Goal: Task Accomplishment & Management: Manage account settings

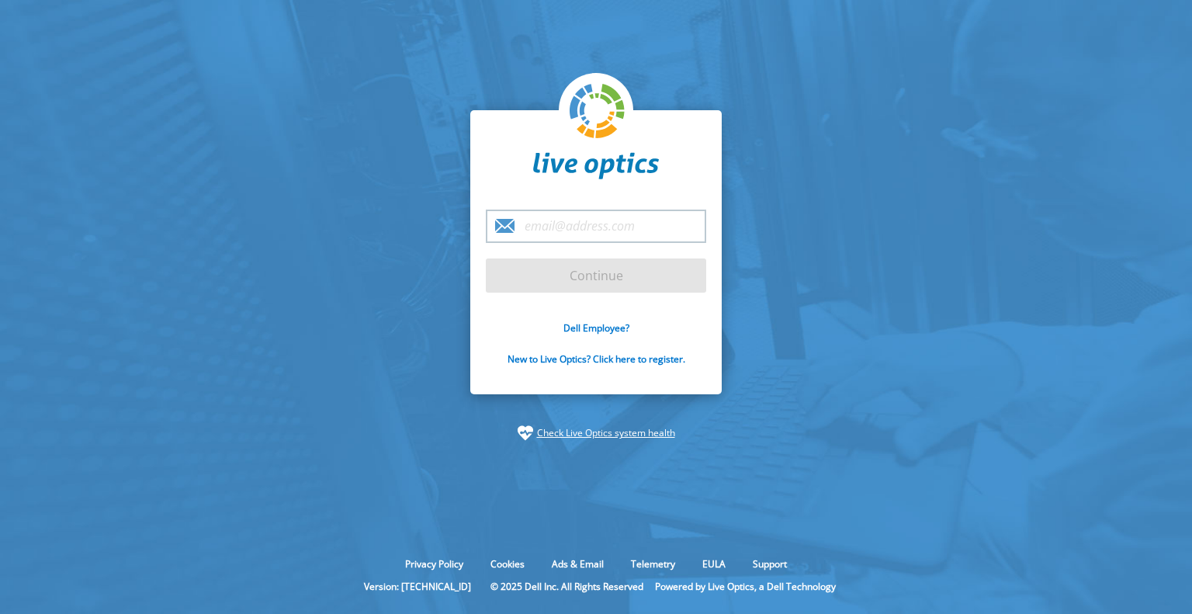
click at [625, 235] on input "email" at bounding box center [596, 225] width 220 height 33
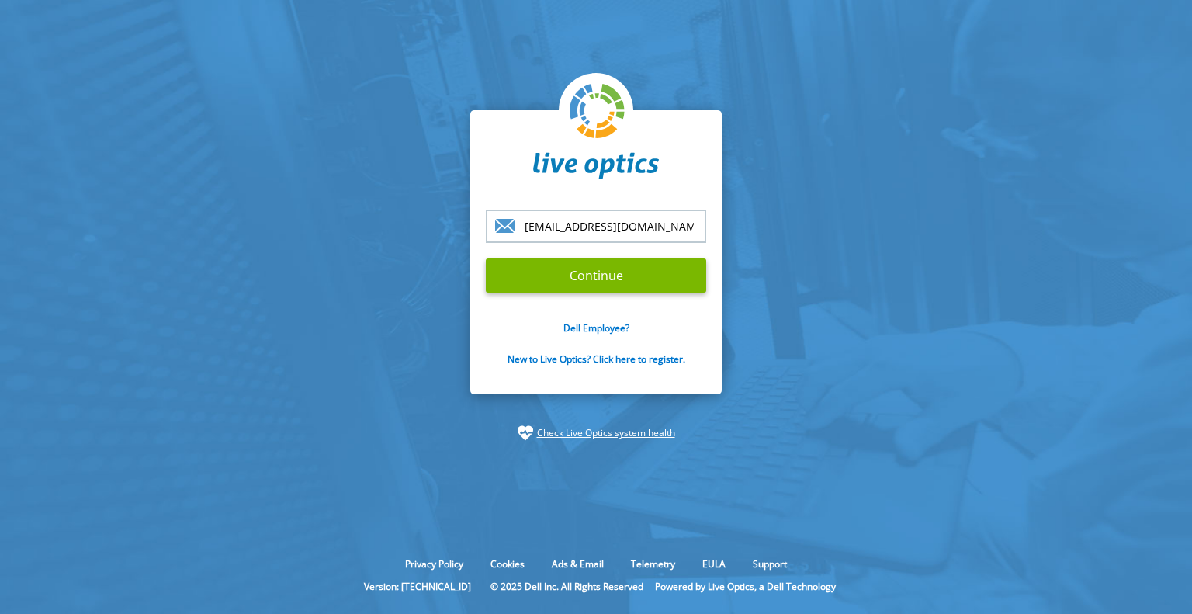
type input "[EMAIL_ADDRESS][DOMAIN_NAME]"
click at [486, 258] on input "Continue" at bounding box center [596, 275] width 220 height 34
click at [612, 265] on input "Continue" at bounding box center [596, 275] width 220 height 34
click at [607, 282] on input "Continue" at bounding box center [596, 275] width 220 height 34
click at [592, 272] on input "Continue" at bounding box center [596, 275] width 220 height 34
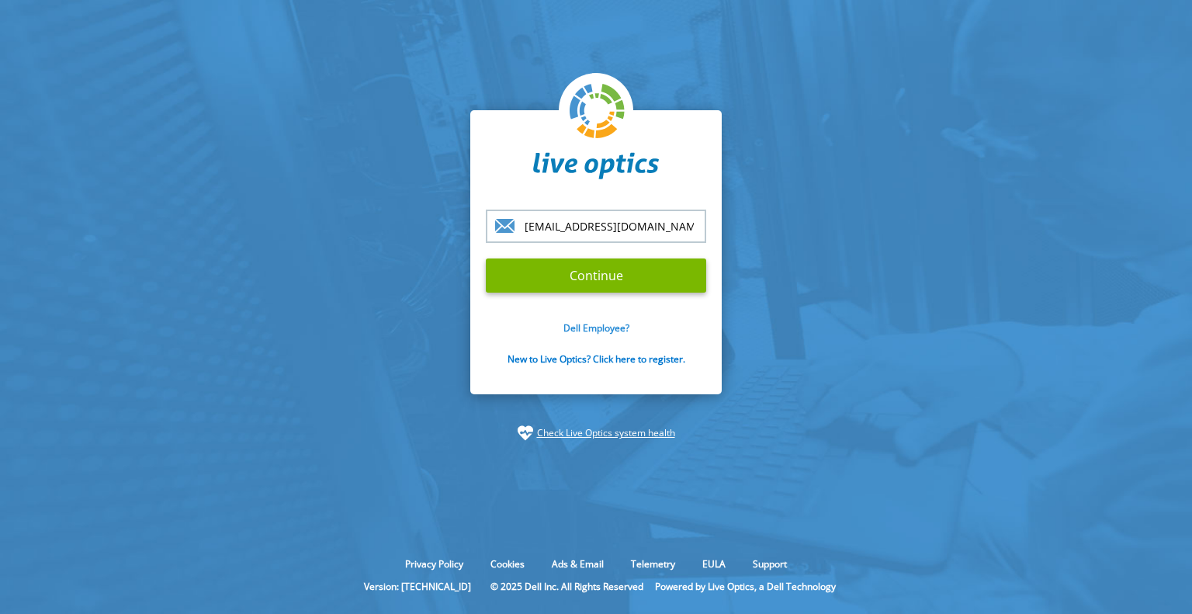
click at [611, 331] on link "Dell Employee?" at bounding box center [596, 327] width 66 height 13
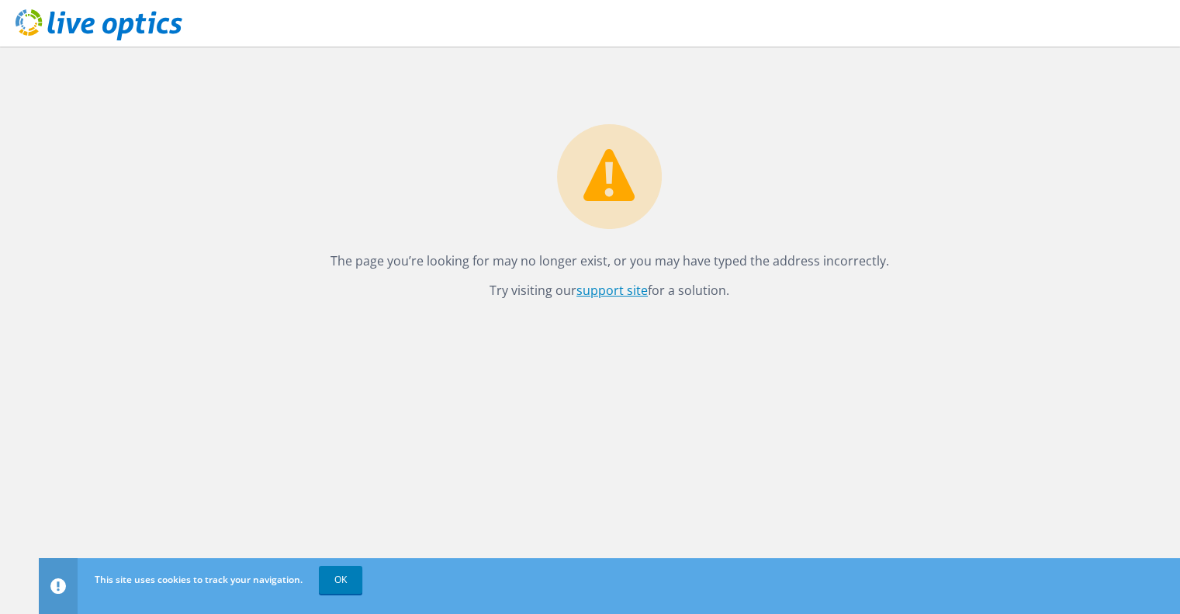
click at [634, 291] on link "support site" at bounding box center [612, 290] width 71 height 17
